Goal: Task Accomplishment & Management: Complete application form

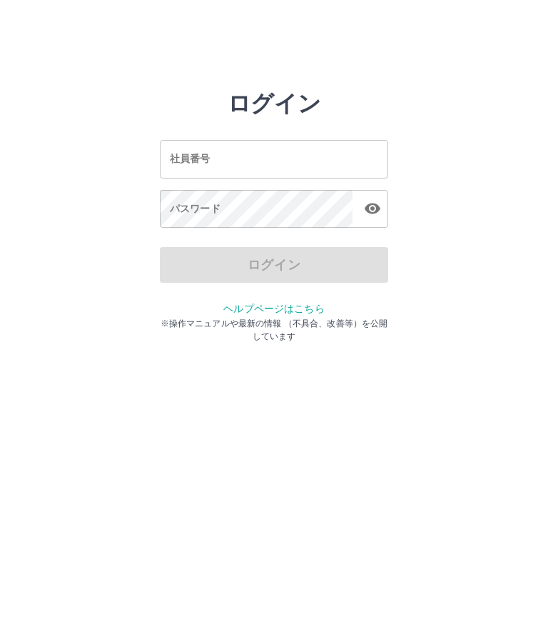
click at [278, 160] on input "社員番号" at bounding box center [274, 159] width 228 height 38
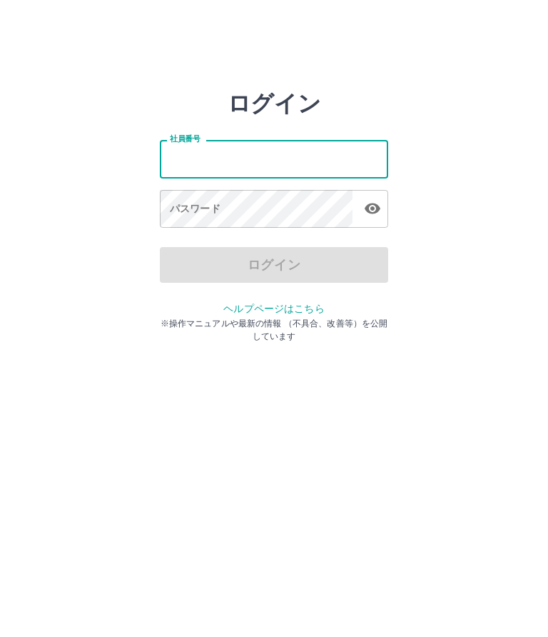
type input "*******"
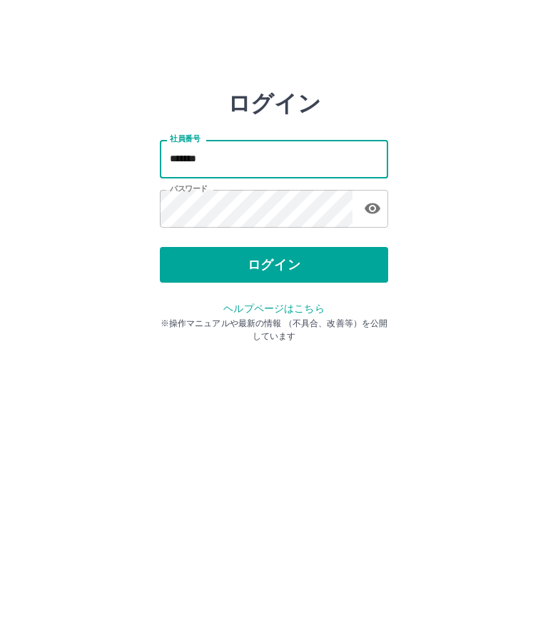
click at [308, 268] on button "ログイン" at bounding box center [274, 265] width 228 height 36
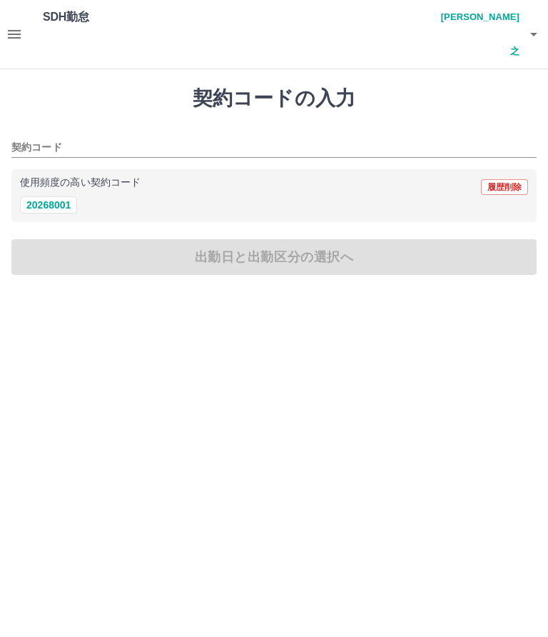
click at [28, 178] on div "使用頻度の高い契約コード 履歴削除" at bounding box center [274, 187] width 508 height 19
click at [42, 196] on button "20268001" at bounding box center [48, 204] width 57 height 17
type input "********"
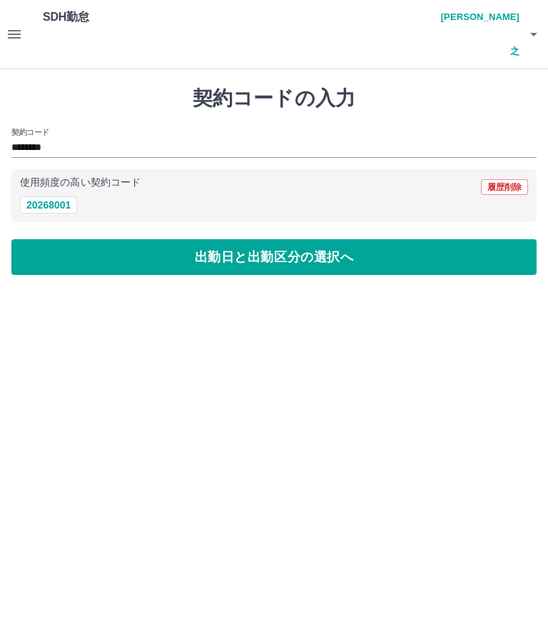
click at [310, 239] on button "出勤日と出勤区分の選択へ" at bounding box center [273, 257] width 525 height 36
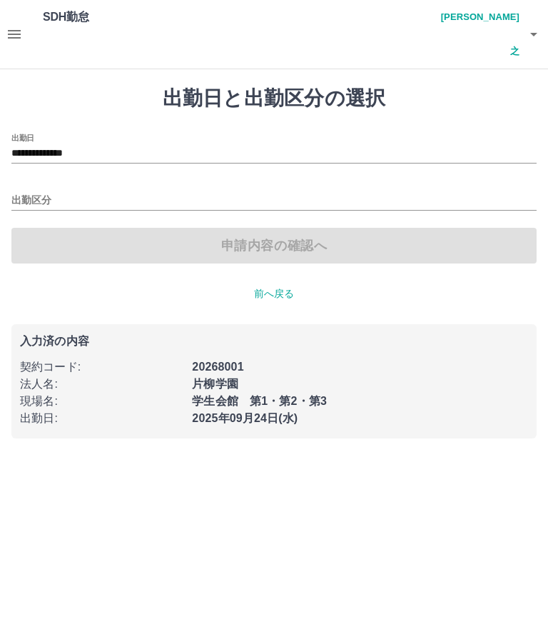
click at [26, 192] on input "出勤区分" at bounding box center [273, 201] width 525 height 18
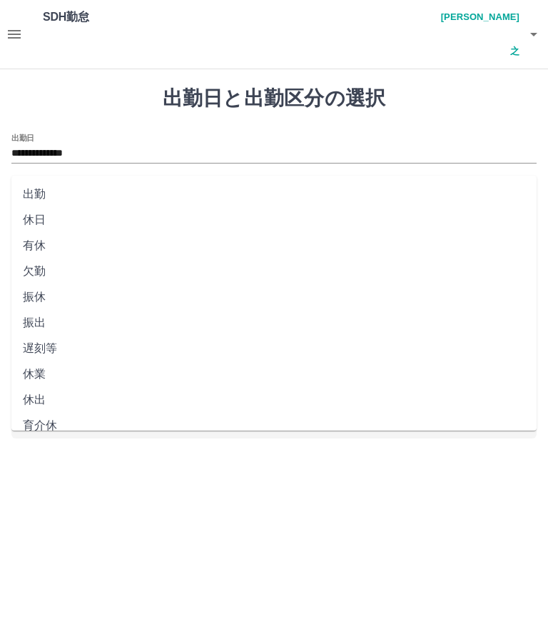
click at [169, 198] on li "出勤" at bounding box center [273, 194] width 525 height 26
type input "**"
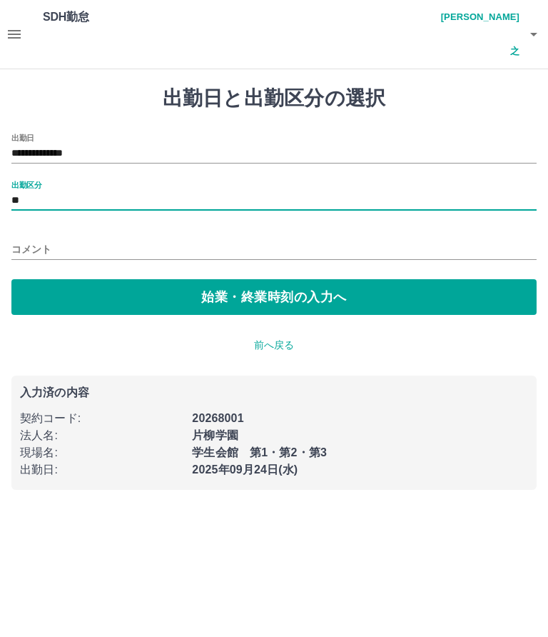
click at [316, 279] on button "始業・終業時刻の入力へ" at bounding box center [273, 297] width 525 height 36
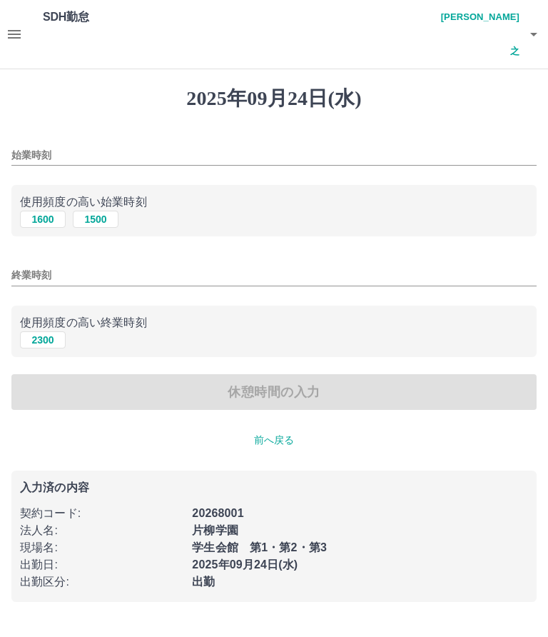
click at [97, 211] on button "1500" at bounding box center [96, 219] width 46 height 17
type input "****"
click at [52, 331] on button "2300" at bounding box center [43, 339] width 46 height 17
type input "****"
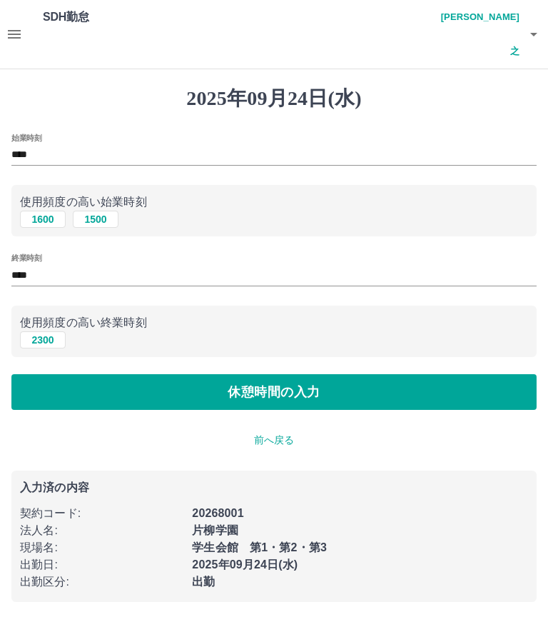
click at [320, 374] on button "休憩時間の入力" at bounding box center [273, 392] width 525 height 36
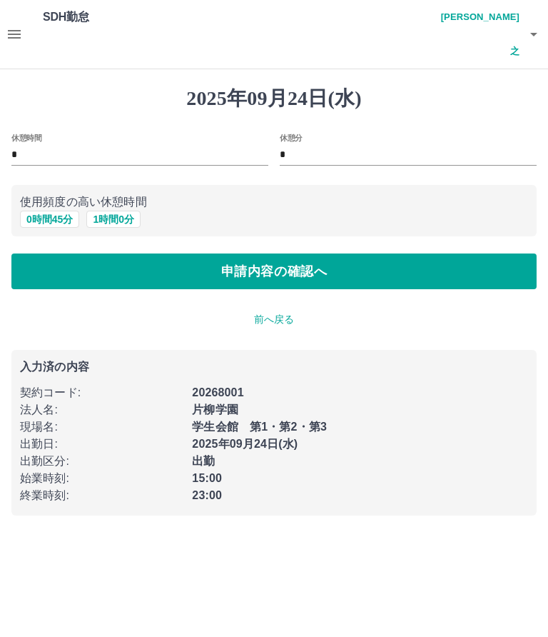
click at [313, 253] on button "申請内容の確認へ" at bounding box center [273, 271] width 525 height 36
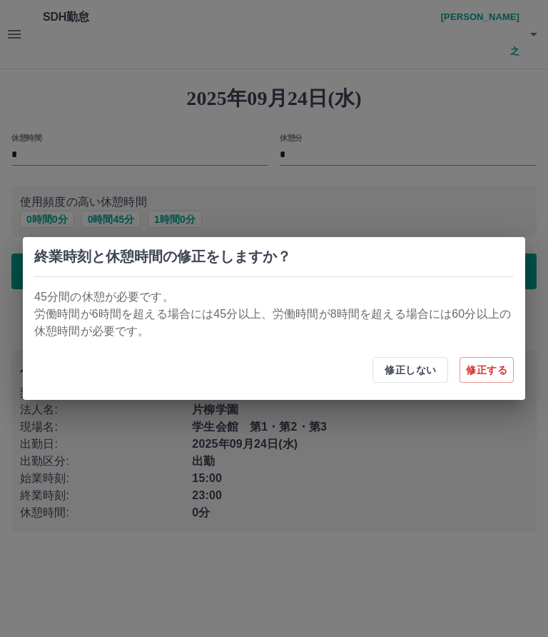
click at [493, 375] on button "修正する" at bounding box center [487, 370] width 54 height 26
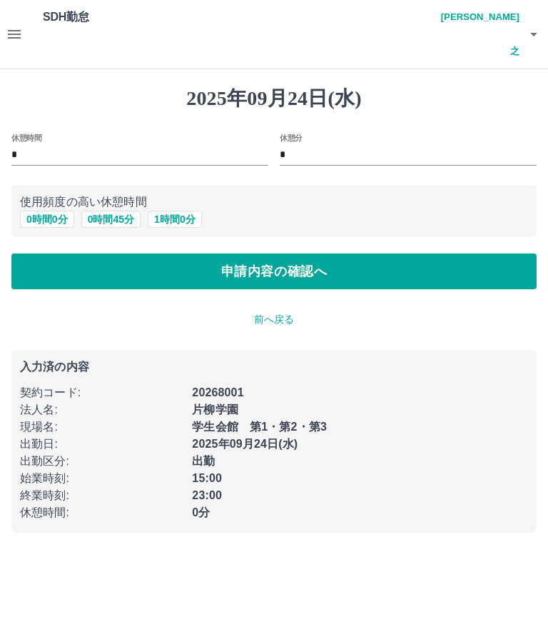
click at [183, 211] on button "1 時間 0 分" at bounding box center [175, 219] width 54 height 17
type input "*"
click at [332, 253] on button "申請内容の確認へ" at bounding box center [273, 271] width 525 height 36
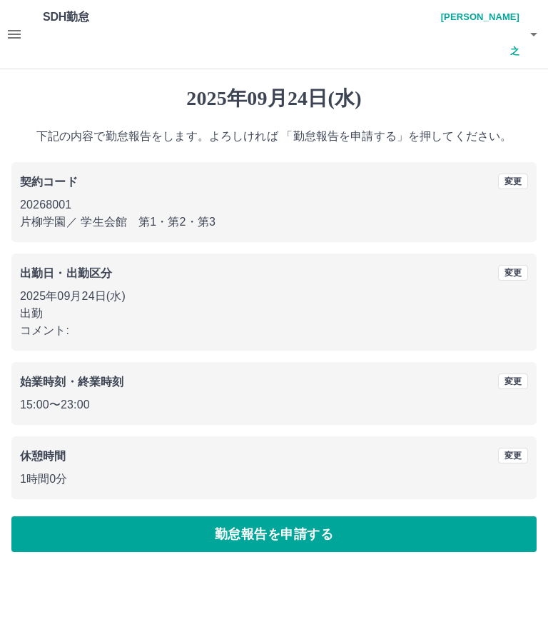
click at [327, 516] on button "勤怠報告を申請する" at bounding box center [273, 534] width 525 height 36
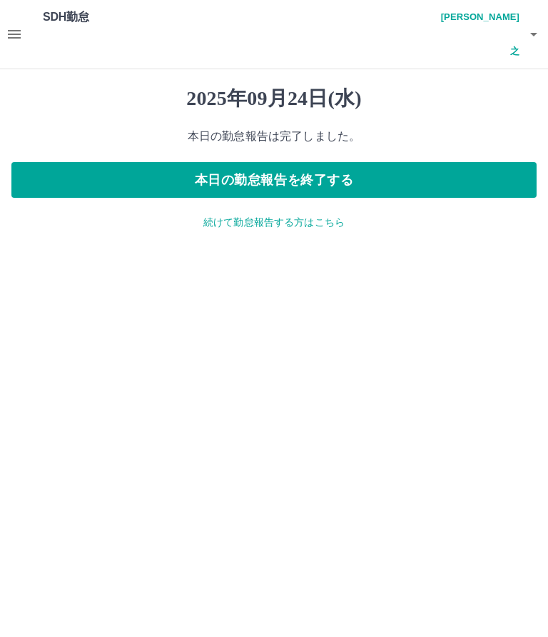
click at [14, 30] on icon "button" at bounding box center [14, 34] width 13 height 9
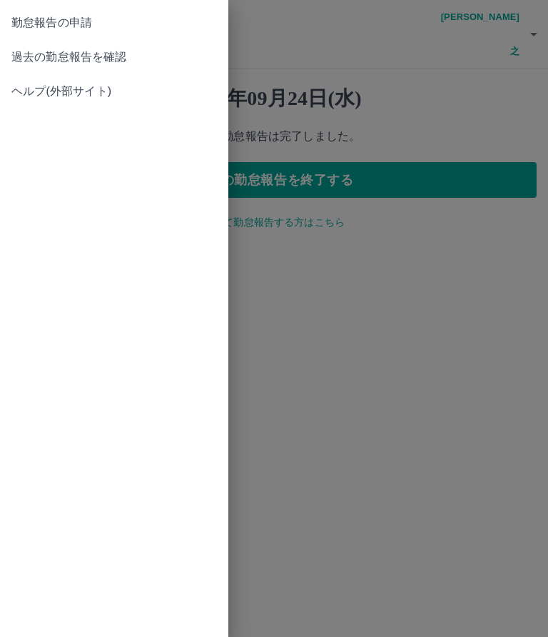
click at [114, 52] on span "過去の勤怠報告を確認" at bounding box center [114, 57] width 206 height 17
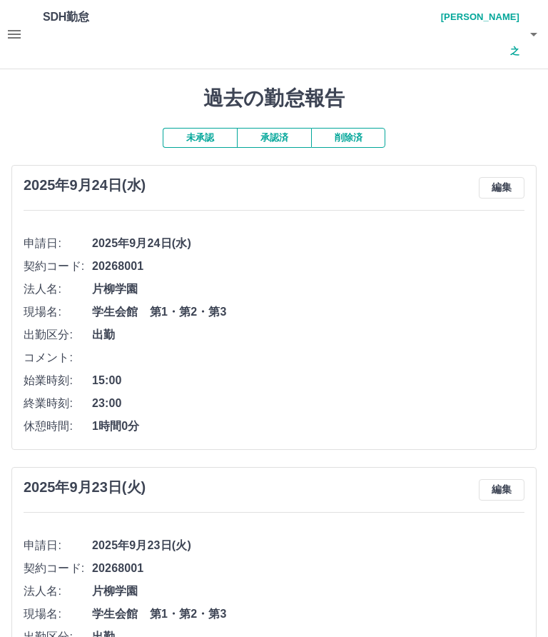
click at [277, 128] on button "承認済" at bounding box center [274, 138] width 74 height 20
click at [543, 18] on button "button" at bounding box center [534, 34] width 29 height 69
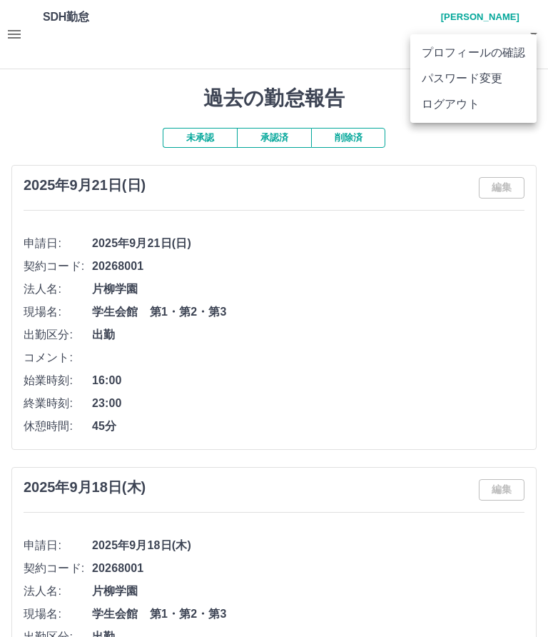
click at [198, 102] on div at bounding box center [274, 318] width 548 height 637
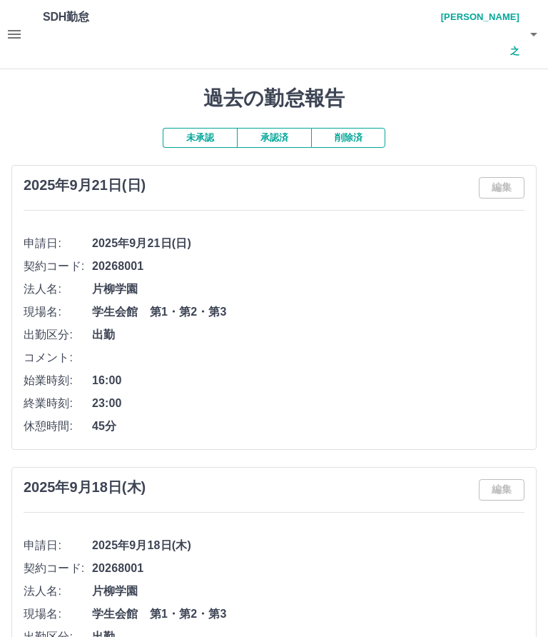
click at [206, 128] on button "未承認" at bounding box center [200, 138] width 74 height 20
click at [520, 23] on button "button" at bounding box center [534, 34] width 29 height 69
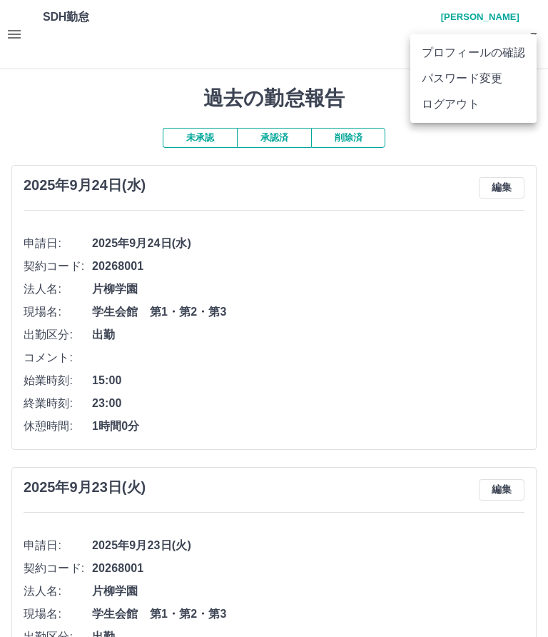
click at [467, 108] on li "ログアウト" at bounding box center [473, 104] width 126 height 26
